Goal: Task Accomplishment & Management: Use online tool/utility

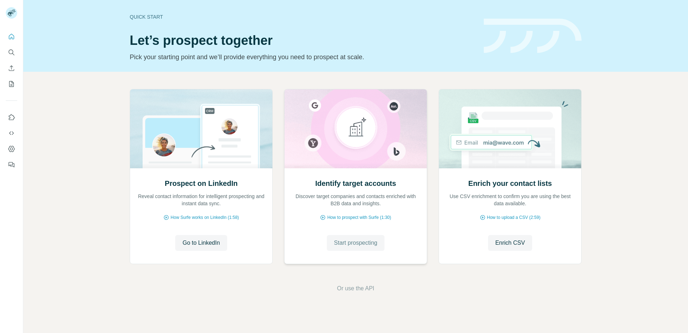
click at [351, 244] on span "Start prospecting" at bounding box center [355, 242] width 43 height 9
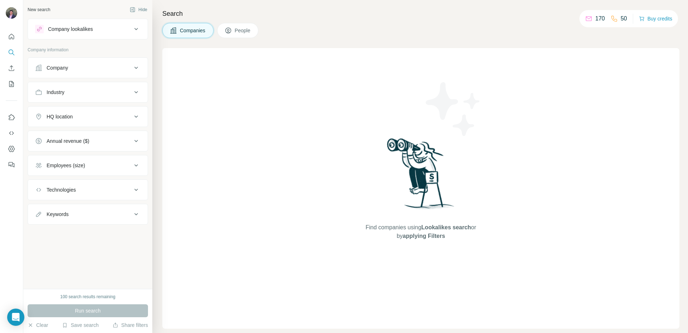
click at [92, 99] on button "Industry" at bounding box center [88, 92] width 120 height 17
click at [91, 106] on input at bounding box center [84, 110] width 89 height 8
type input "*"
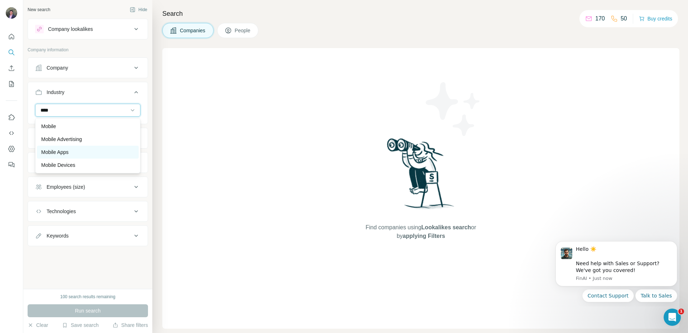
scroll to position [13, 0]
type input "****"
click at [88, 139] on div "Mobile Apps" at bounding box center [87, 138] width 93 height 7
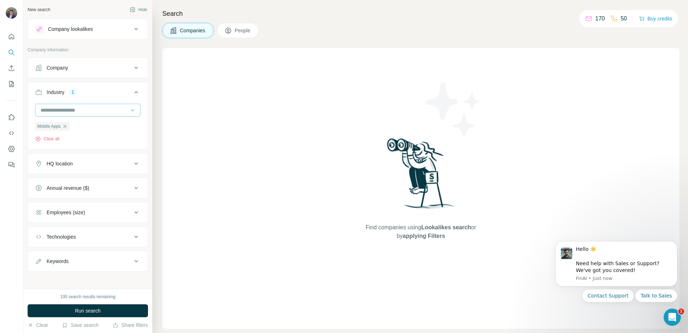
click at [75, 112] on input at bounding box center [84, 110] width 89 height 8
type input "***"
click at [67, 167] on div "Gaming" at bounding box center [85, 164] width 88 height 7
click at [84, 262] on button "Keywords" at bounding box center [88, 257] width 120 height 17
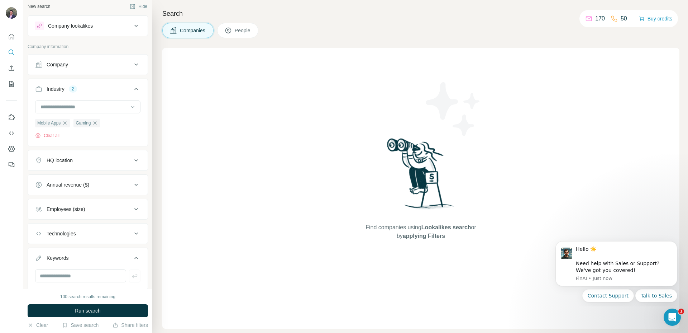
scroll to position [25, 0]
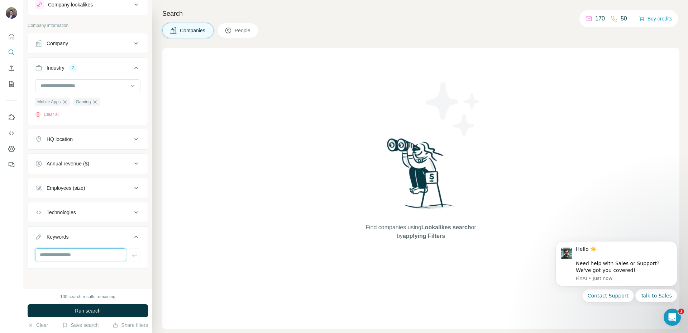
click at [84, 257] on input "text" at bounding box center [80, 254] width 91 height 13
type input "*********"
type input "******"
click at [67, 100] on icon "button" at bounding box center [65, 102] width 6 height 6
click at [63, 254] on input "text" at bounding box center [80, 254] width 91 height 13
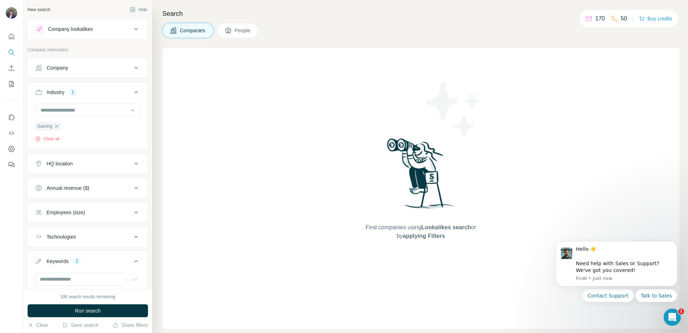
click at [73, 168] on button "HQ location" at bounding box center [88, 163] width 120 height 17
click at [72, 182] on input "text" at bounding box center [87, 181] width 105 height 13
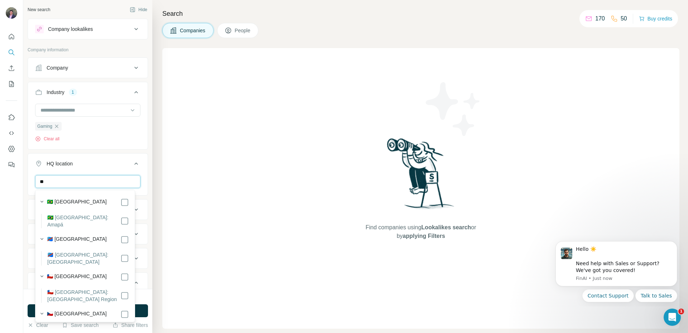
type input "*"
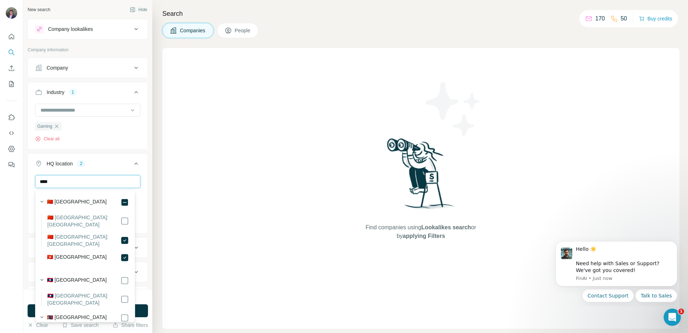
click at [95, 178] on input "****" at bounding box center [87, 181] width 105 height 13
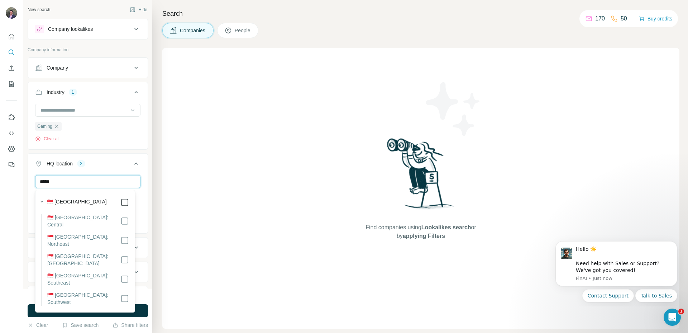
type input "*****"
click at [106, 178] on input "*****" at bounding box center [87, 181] width 105 height 13
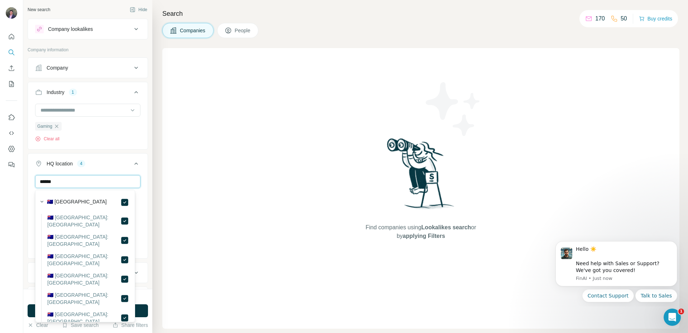
click at [105, 186] on input "******" at bounding box center [87, 181] width 105 height 13
click at [109, 184] on input "********" at bounding box center [87, 181] width 105 height 13
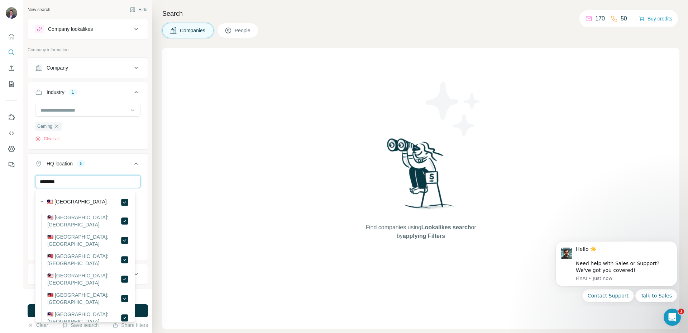
click at [109, 184] on input "********" at bounding box center [87, 181] width 105 height 13
type input "******"
click at [114, 169] on button "HQ location 6" at bounding box center [88, 165] width 120 height 20
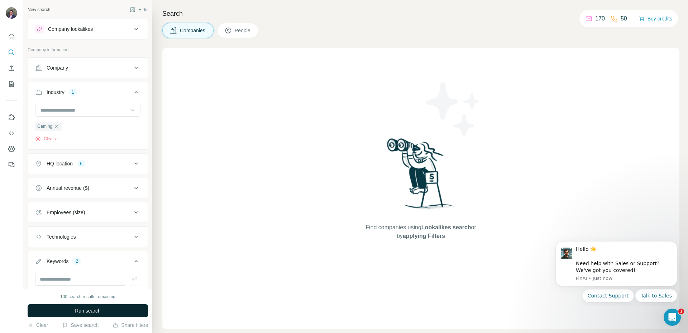
click at [116, 310] on button "Run search" at bounding box center [88, 310] width 120 height 13
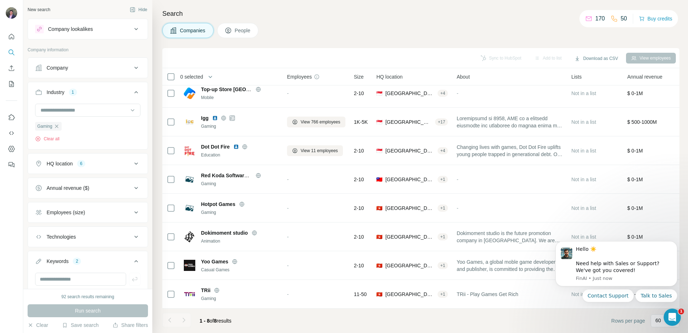
click at [114, 243] on button "Technologies" at bounding box center [88, 236] width 120 height 17
click at [88, 67] on div "Company" at bounding box center [83, 67] width 97 height 7
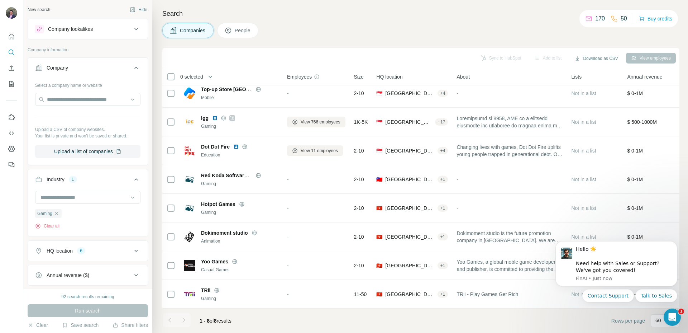
click at [111, 34] on button "Company lookalikes" at bounding box center [88, 28] width 120 height 17
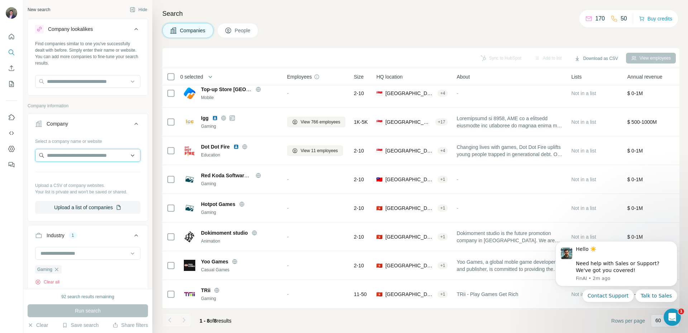
click at [66, 152] on input "text" at bounding box center [87, 155] width 105 height 13
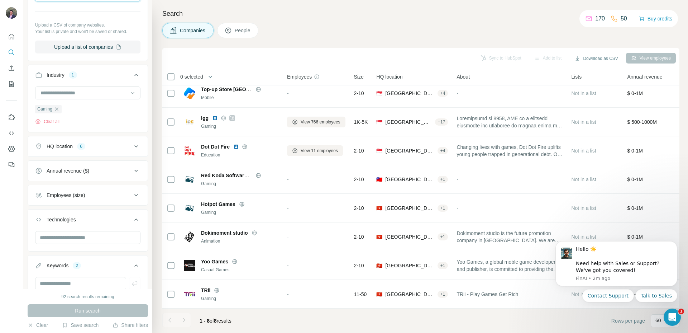
scroll to position [215, 0]
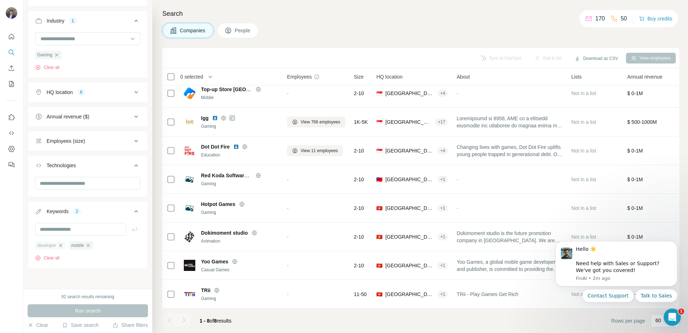
click at [63, 246] on icon "button" at bounding box center [61, 245] width 6 height 6
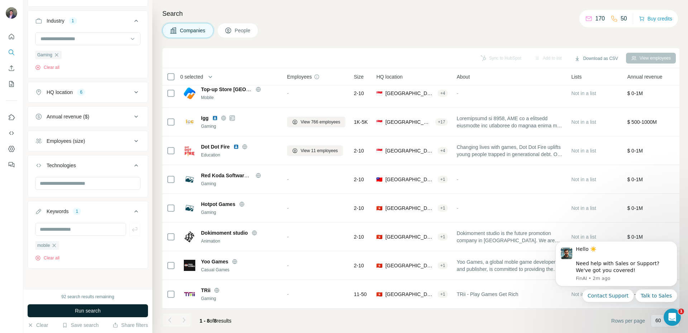
click at [103, 313] on button "Run search" at bounding box center [88, 310] width 120 height 13
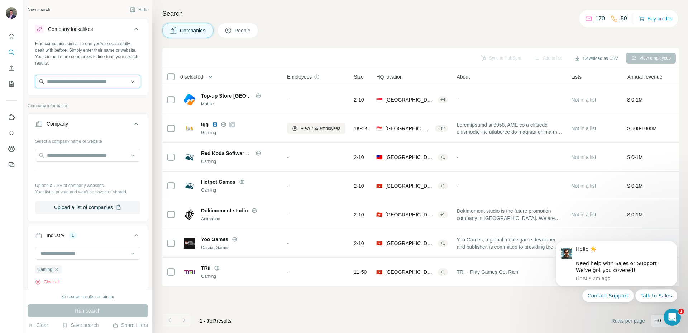
click at [97, 84] on input "text" at bounding box center [87, 81] width 105 height 13
click at [47, 85] on input "text" at bounding box center [87, 81] width 105 height 13
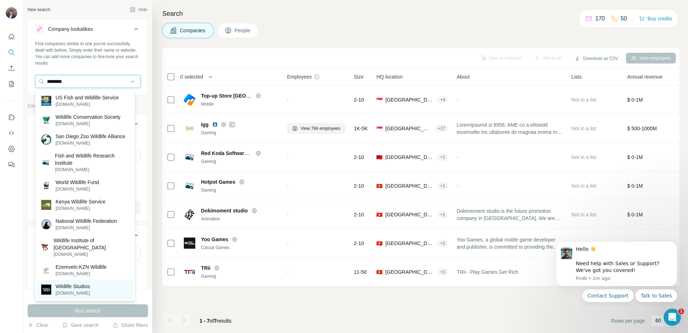
type input "********"
click at [90, 288] on p "Wildlife Studios" at bounding box center [73, 285] width 34 height 7
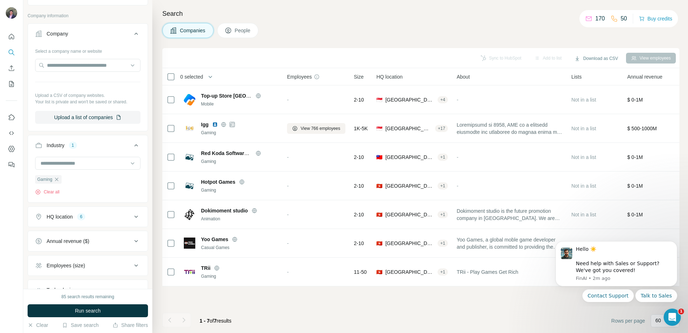
scroll to position [119, 0]
click at [103, 221] on button "HQ location 6" at bounding box center [88, 214] width 120 height 17
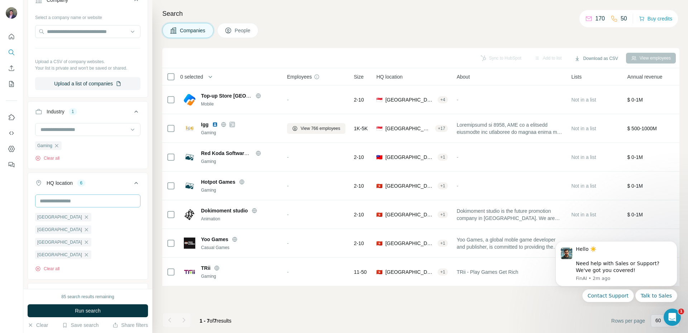
scroll to position [162, 0]
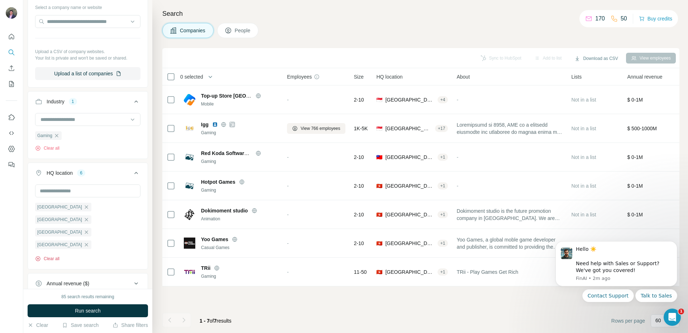
click at [53, 255] on button "Clear all" at bounding box center [47, 258] width 24 height 6
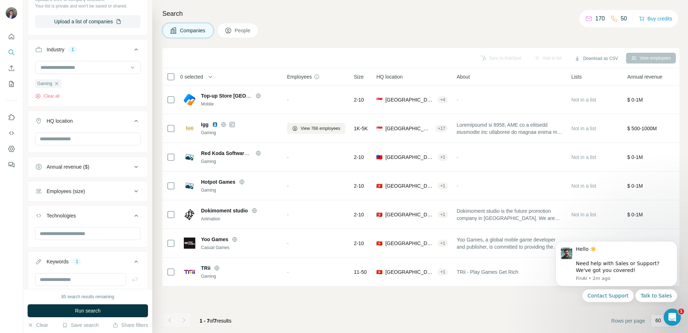
scroll to position [265, 0]
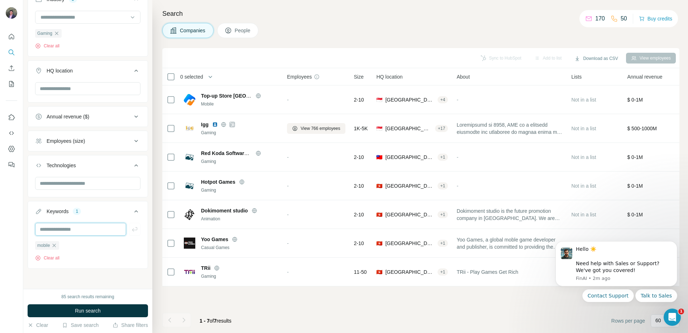
click at [71, 225] on input "text" at bounding box center [80, 229] width 91 height 13
type input "******"
type input "*********"
click at [80, 310] on span "Run search" at bounding box center [88, 310] width 26 height 7
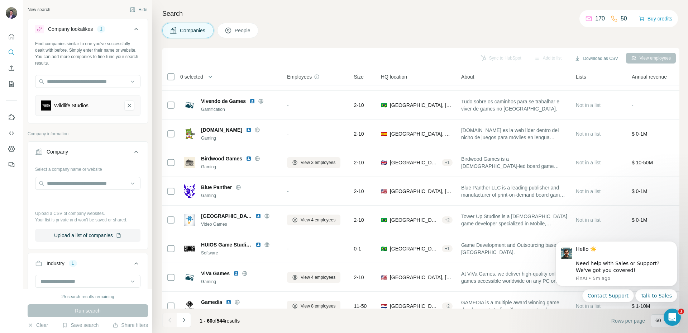
scroll to position [1030, 0]
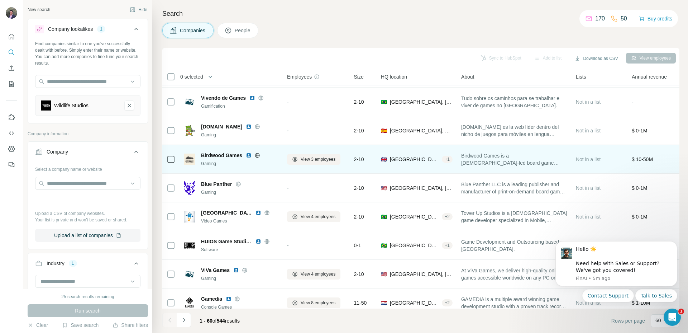
click at [248, 154] on img at bounding box center [249, 155] width 6 height 6
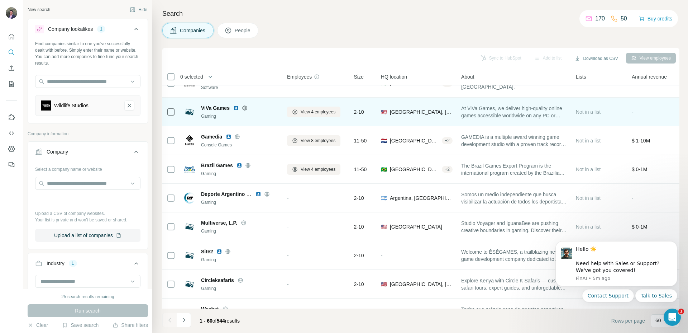
scroll to position [1201, 0]
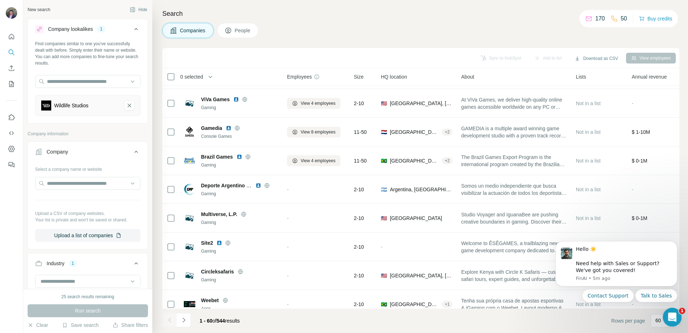
drag, startPoint x: 1332, startPoint y: 615, endPoint x: 668, endPoint y: 308, distance: 731.4
click at [667, 307] on html at bounding box center [671, 315] width 17 height 17
click at [670, 312] on icon "Open Intercom Messenger" at bounding box center [672, 316] width 12 height 12
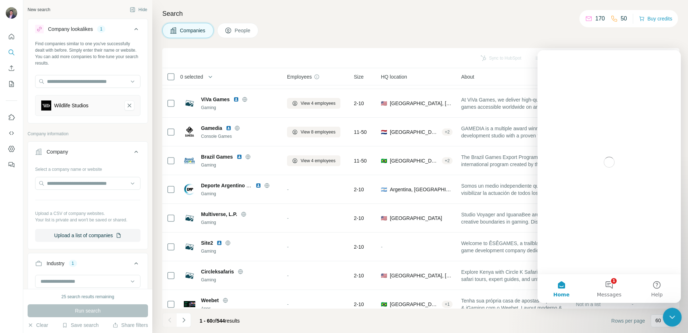
scroll to position [0, 0]
click at [670, 312] on icon "Close Intercom Messenger" at bounding box center [671, 315] width 9 height 9
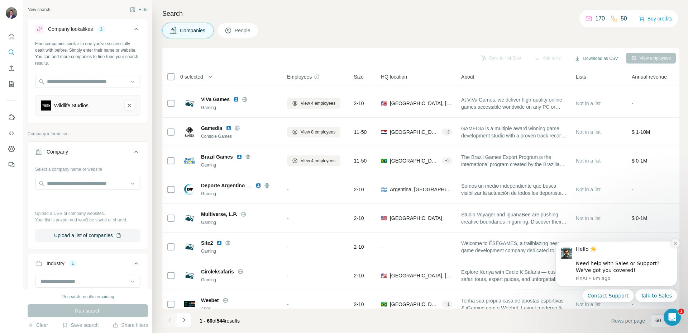
click at [675, 243] on icon "Dismiss notification" at bounding box center [675, 243] width 3 height 3
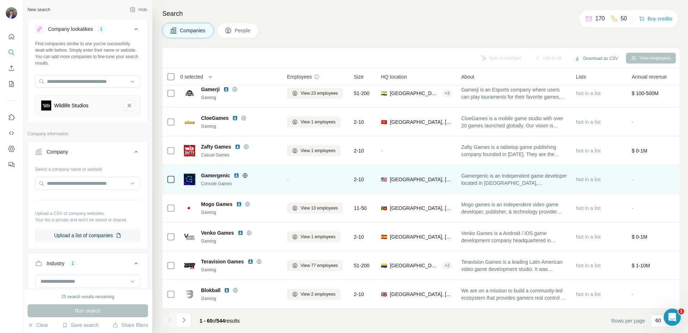
scroll to position [1501, 0]
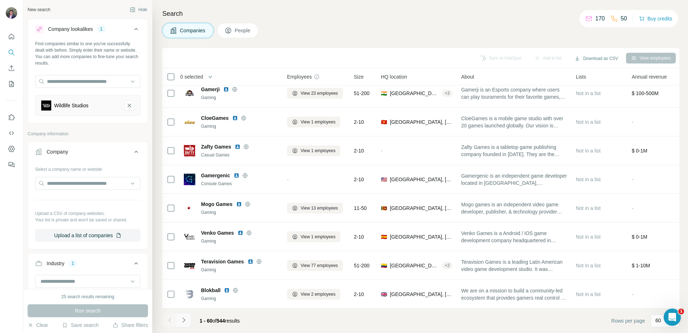
click at [187, 319] on button "Navigate to next page" at bounding box center [184, 320] width 14 height 14
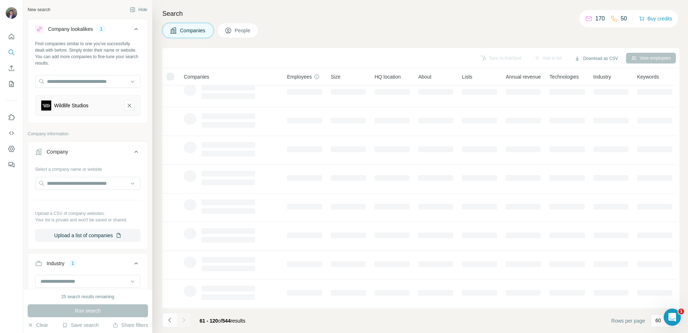
scroll to position [0, 0]
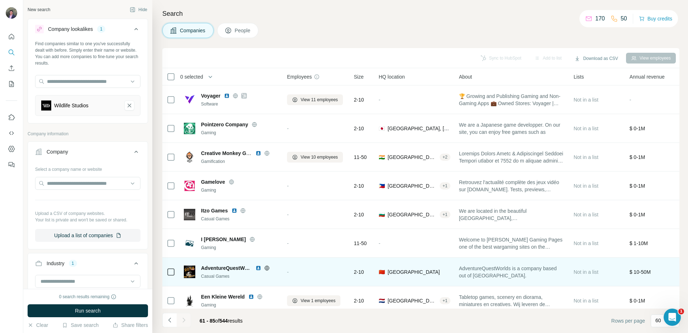
click at [259, 266] on img at bounding box center [259, 268] width 6 height 6
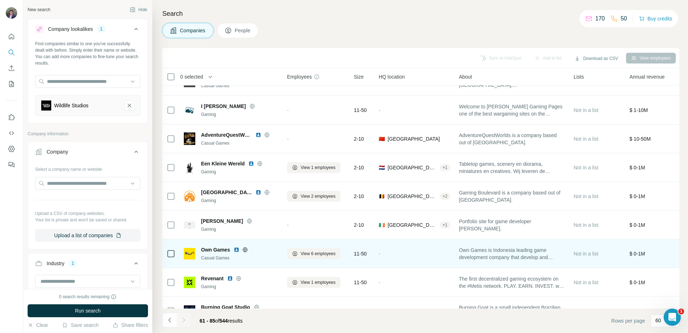
scroll to position [175, 0]
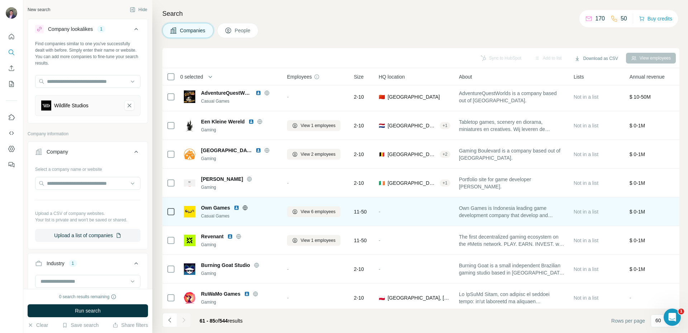
click at [235, 208] on img at bounding box center [237, 208] width 6 height 6
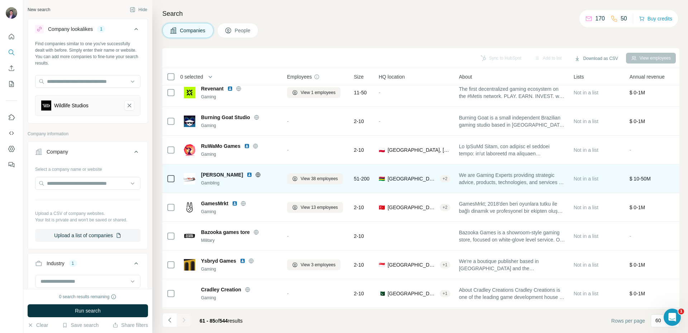
scroll to position [334, 0]
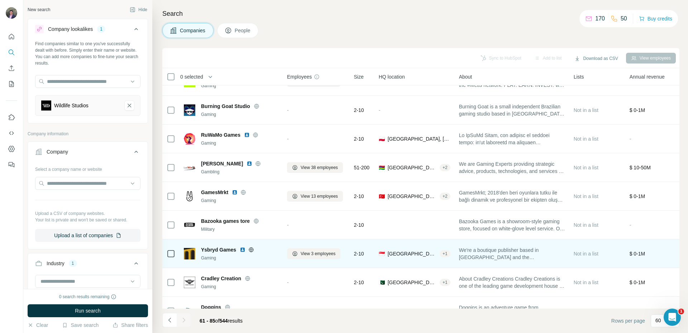
click at [242, 249] on img at bounding box center [243, 250] width 6 height 6
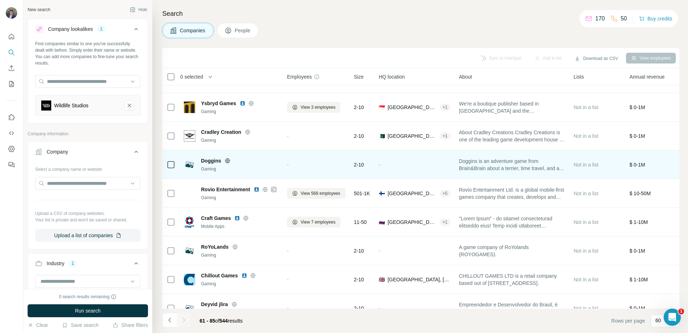
scroll to position [498, 0]
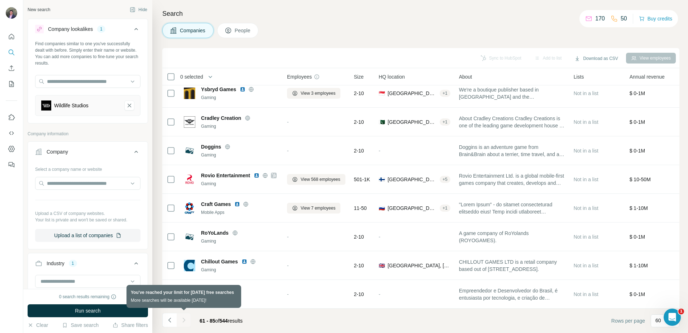
click at [183, 315] on div at bounding box center [184, 320] width 14 height 14
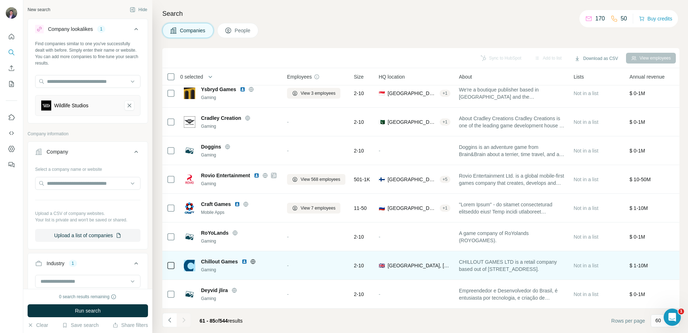
scroll to position [0, 0]
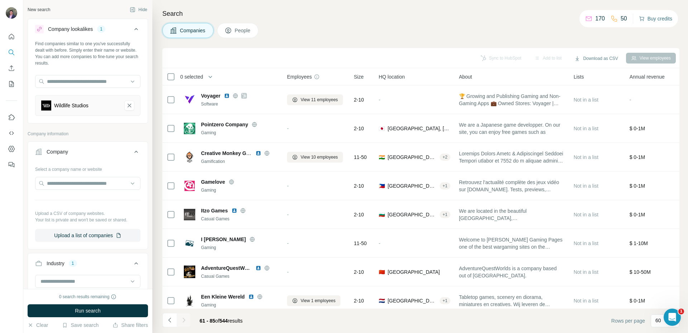
click at [654, 20] on button "Buy credits" at bounding box center [655, 19] width 33 height 10
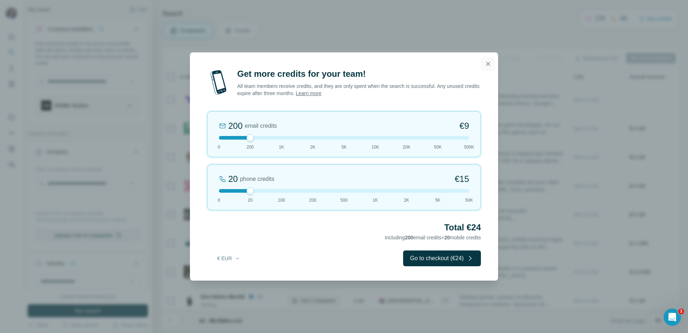
click at [486, 68] on button "button" at bounding box center [488, 64] width 14 height 14
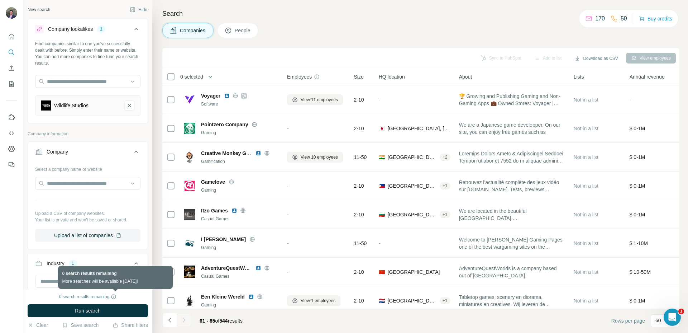
click at [115, 296] on icon at bounding box center [114, 297] width 6 height 6
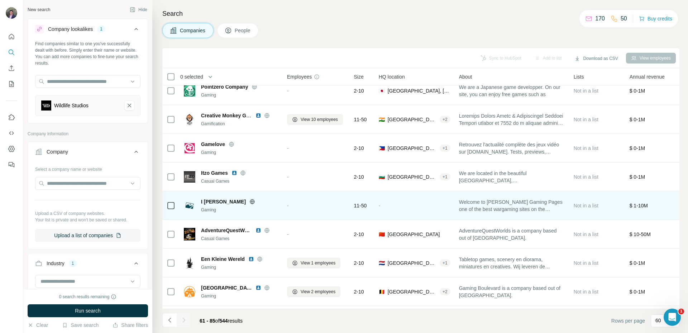
scroll to position [39, 0]
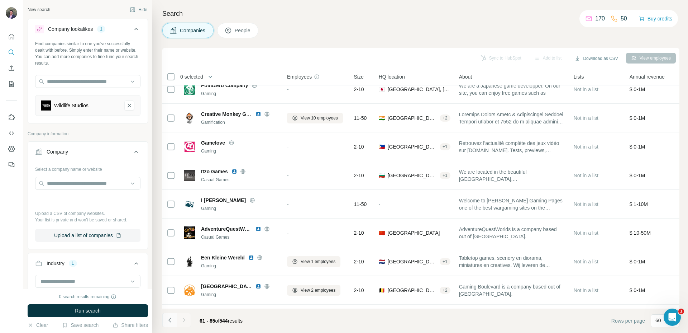
click at [171, 319] on icon "Navigate to previous page" at bounding box center [169, 319] width 7 height 7
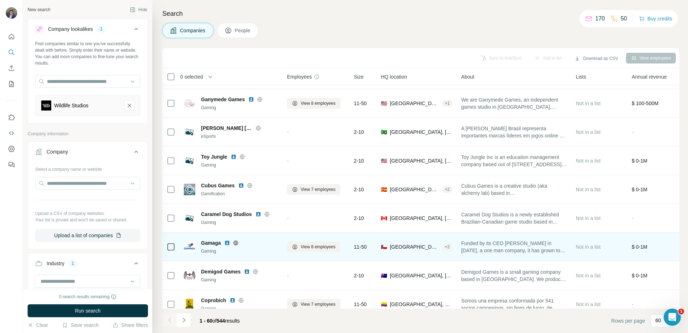
scroll to position [659, 0]
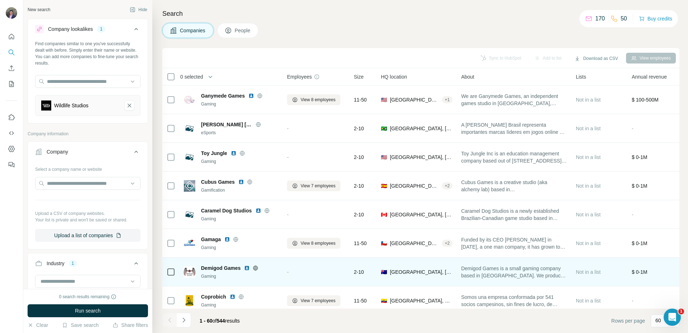
click at [248, 267] on img at bounding box center [247, 268] width 6 height 6
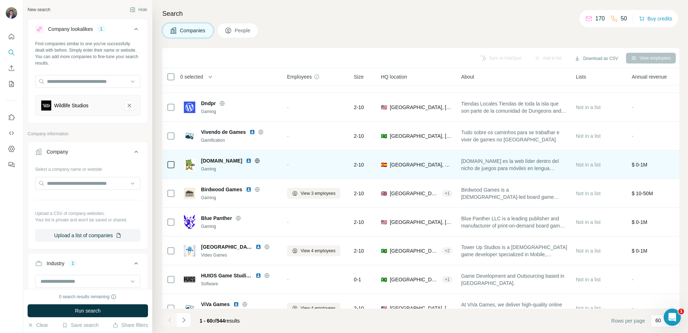
scroll to position [844, 0]
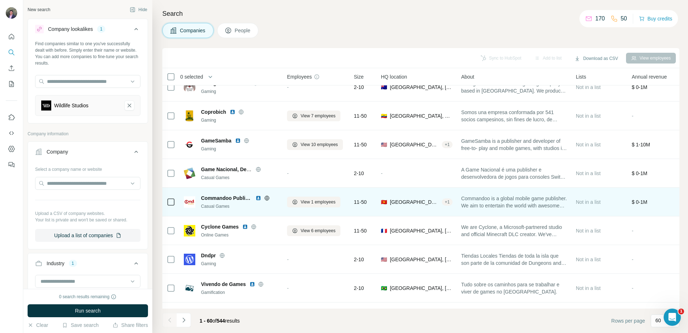
click at [258, 199] on img at bounding box center [259, 198] width 6 height 6
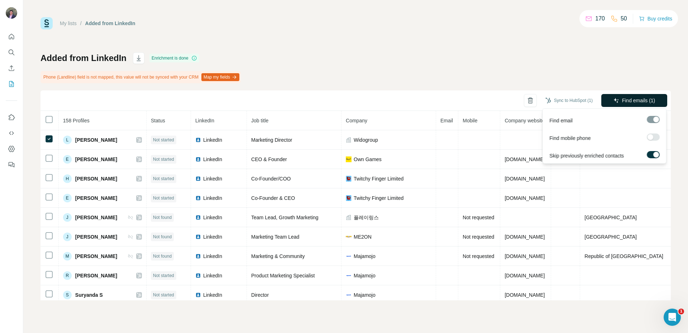
click at [618, 97] on icon "button" at bounding box center [617, 100] width 6 height 6
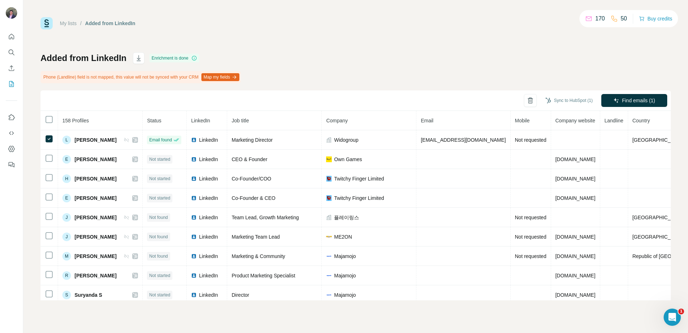
click at [341, 52] on div "My lists / Added from LinkedIn 170 50 Buy credits Added from LinkedIn Enrichmen…" at bounding box center [356, 158] width 630 height 283
